Goal: Find specific page/section: Find specific page/section

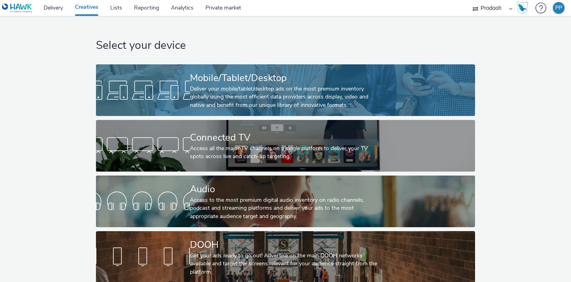
click at [190, 95] on div "Deliver your mobile/tablet/desktop ads on the most premium inventory globally u…" at bounding box center [284, 97] width 188 height 24
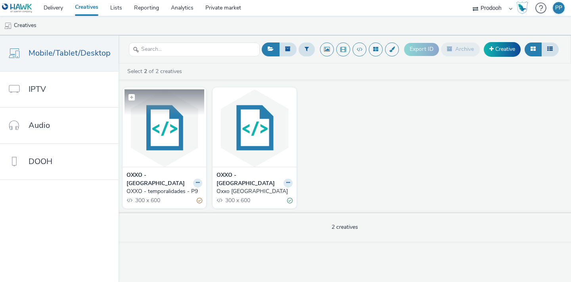
click at [165, 126] on img at bounding box center [165, 127] width 80 height 77
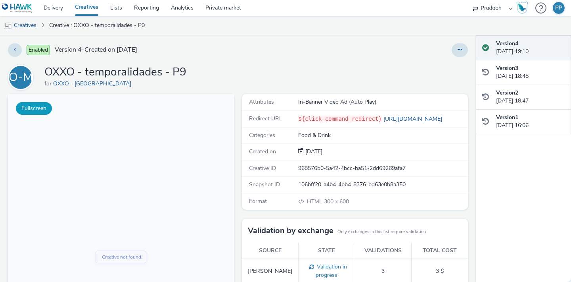
click at [39, 110] on button "Fullscreen" at bounding box center [34, 108] width 36 height 13
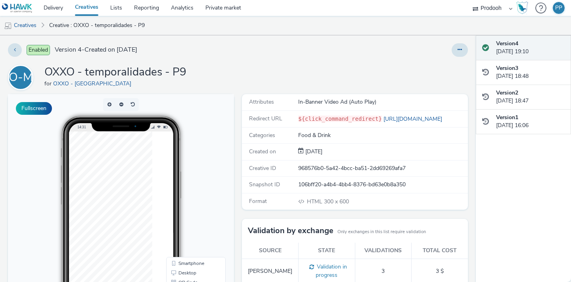
click at [25, 10] on img at bounding box center [17, 8] width 31 height 10
